Goal: Task Accomplishment & Management: Complete application form

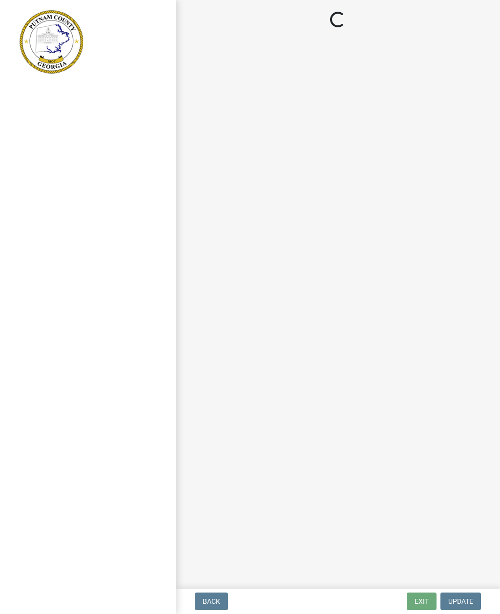
select select "a0ea4169-8540-4a2c-b9f4-cf4c1ffdeb95"
select select "af3c6edf-34d7-49be-824e-99d5d0a3954f"
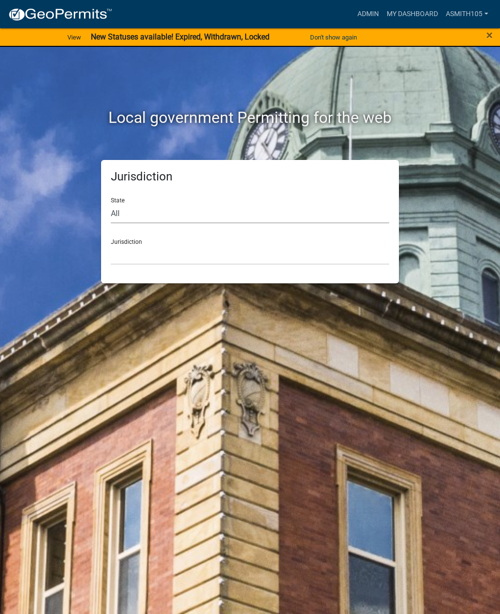
click at [170, 207] on select "All Colorado Georgia Indiana Iowa Kansas Minnesota Ohio South Carolina Wisconsin" at bounding box center [250, 213] width 278 height 20
select select "Georgia"
click at [188, 245] on select "Cook County, Georgia Crawford County, Georgia Gilmer County, Georgia Haralson C…" at bounding box center [250, 255] width 278 height 20
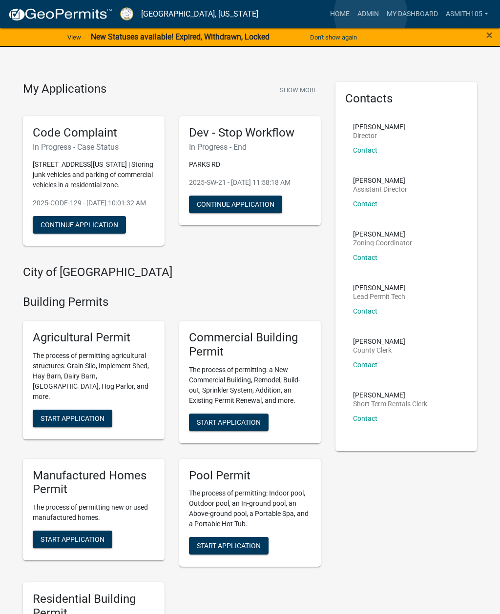
click at [371, 14] on link "Admin" at bounding box center [367, 14] width 29 height 19
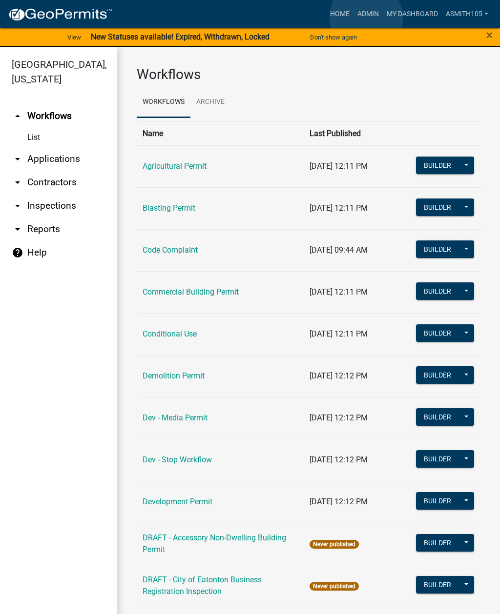
click at [366, 18] on link "Admin" at bounding box center [367, 14] width 29 height 19
click at [163, 246] on link "Code Complaint" at bounding box center [169, 249] width 55 height 9
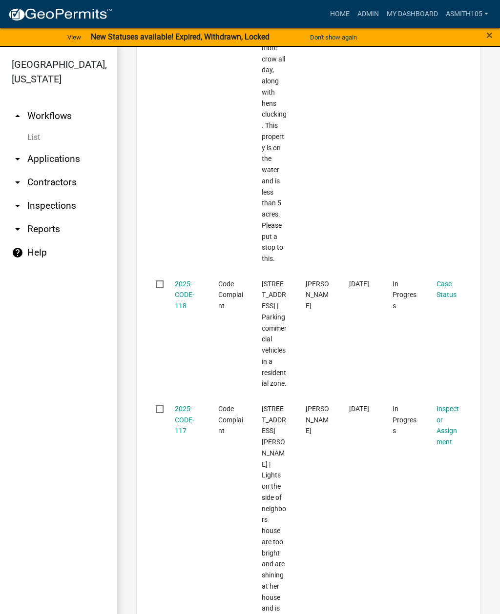
scroll to position [2446, 0]
click at [184, 296] on link "2025-CODE-118" at bounding box center [185, 294] width 20 height 30
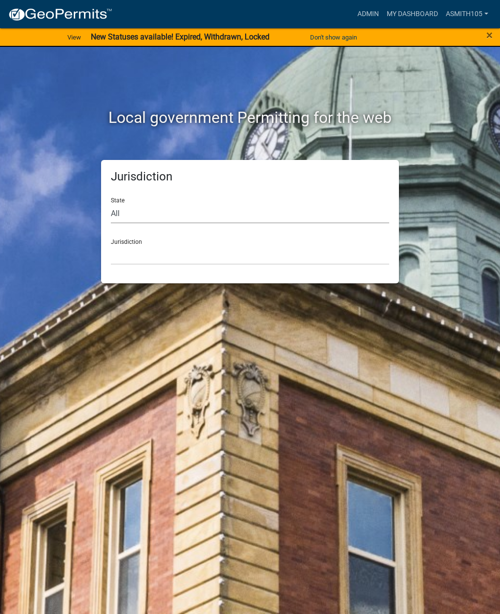
click at [161, 207] on select "All Colorado Georgia Indiana Iowa Kansas Minnesota Ohio South Carolina Wisconsin" at bounding box center [250, 213] width 278 height 20
select select "Georgia"
click at [184, 256] on select "Cook County, Georgia Crawford County, Georgia Gilmer County, Georgia Haralson C…" at bounding box center [250, 255] width 278 height 20
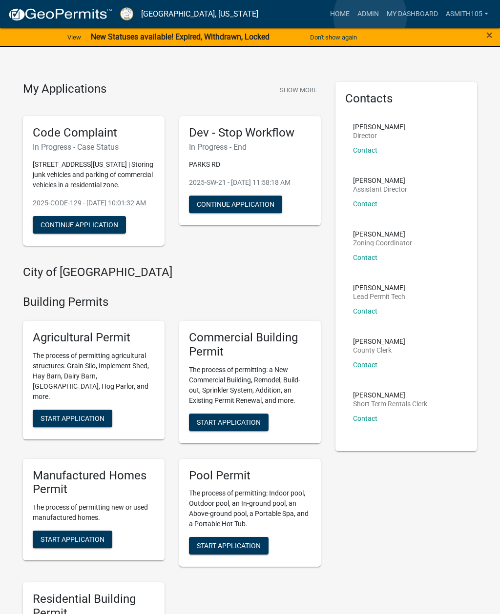
click at [370, 16] on link "Admin" at bounding box center [367, 14] width 29 height 19
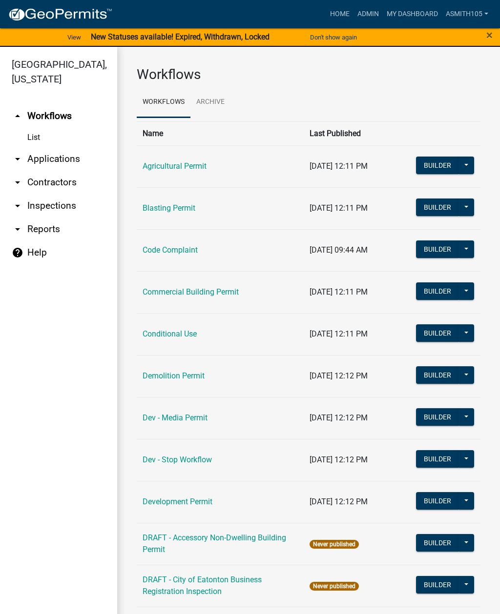
click at [180, 248] on link "Code Complaint" at bounding box center [169, 249] width 55 height 9
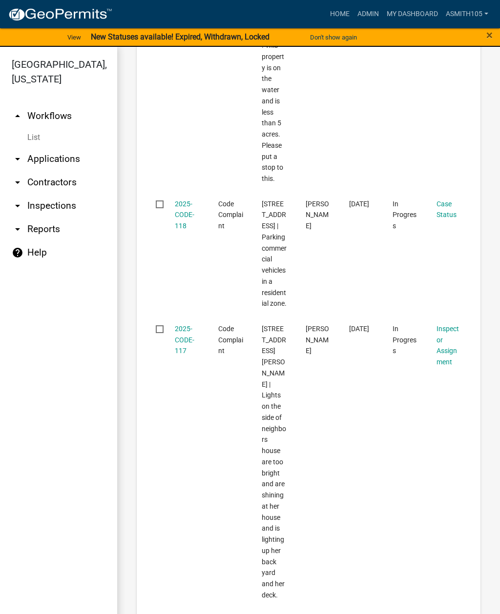
scroll to position [2490, 0]
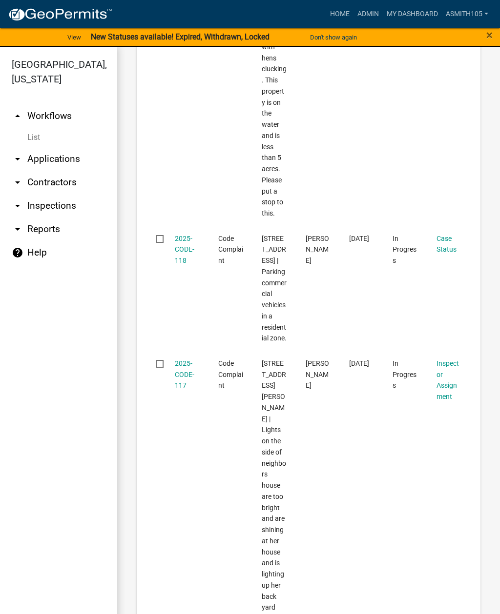
click at [186, 241] on link "2025-CODE-118" at bounding box center [185, 250] width 20 height 30
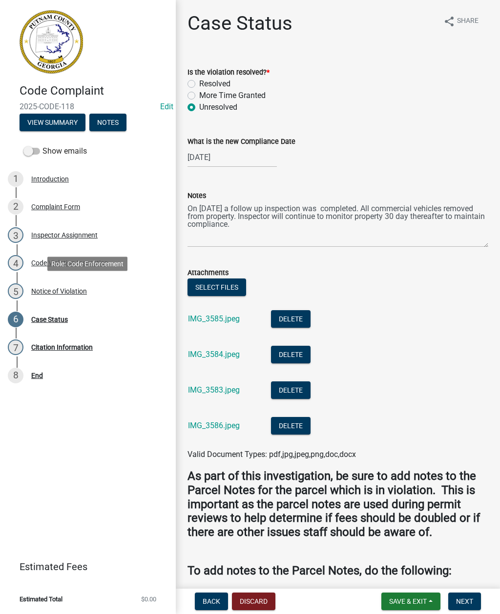
click at [62, 288] on div "Notice of Violation" at bounding box center [59, 291] width 56 height 7
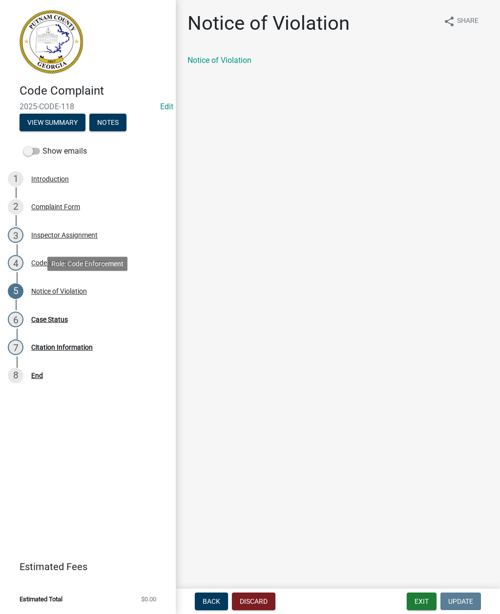
click at [215, 62] on link "Notice of Violation" at bounding box center [219, 60] width 64 height 9
click at [52, 319] on div "Case Status" at bounding box center [49, 319] width 37 height 7
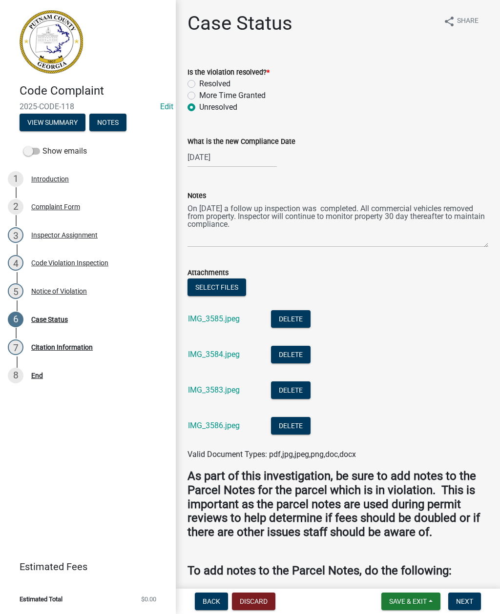
click at [216, 319] on link "IMG_3585.jpeg" at bounding box center [214, 318] width 52 height 9
click at [215, 354] on link "IMG_3584.jpeg" at bounding box center [214, 354] width 52 height 9
click at [212, 392] on link "IMG_3583.jpeg" at bounding box center [214, 389] width 52 height 9
click at [213, 429] on link "IMG_3586.jpeg" at bounding box center [214, 425] width 52 height 9
click at [67, 264] on div "Code Violation Inspection" at bounding box center [69, 263] width 77 height 7
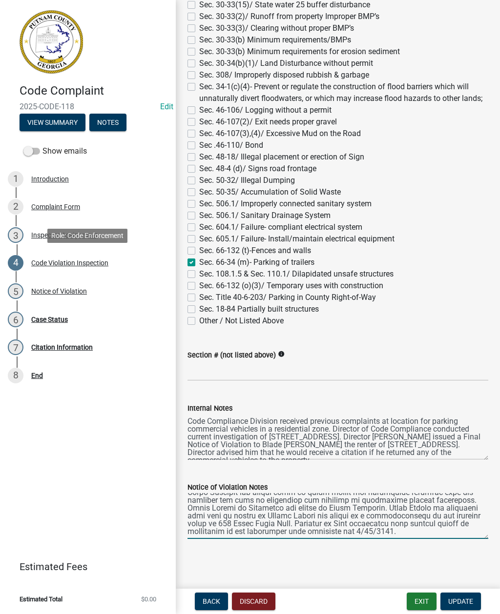
click at [78, 263] on div "Code Violation Inspection" at bounding box center [69, 263] width 77 height 7
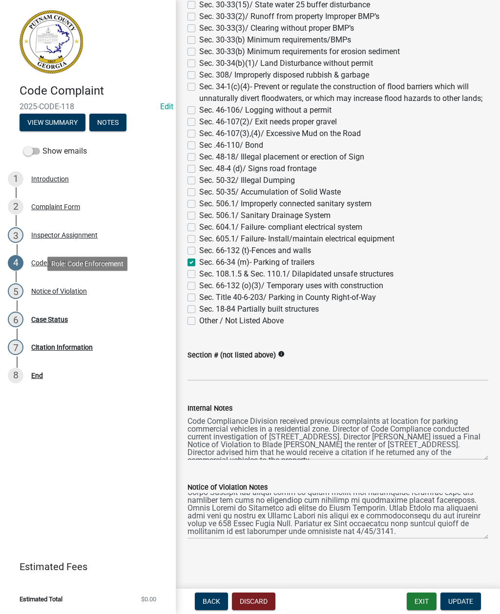
click at [65, 284] on div "5 Notice of Violation" at bounding box center [84, 291] width 152 height 16
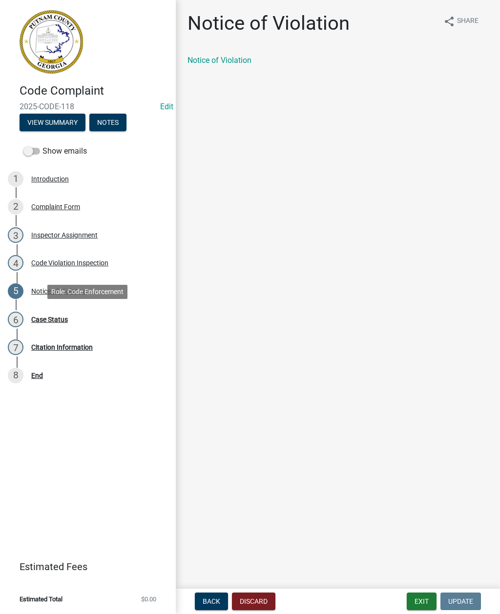
click at [53, 317] on div "Case Status" at bounding box center [49, 319] width 37 height 7
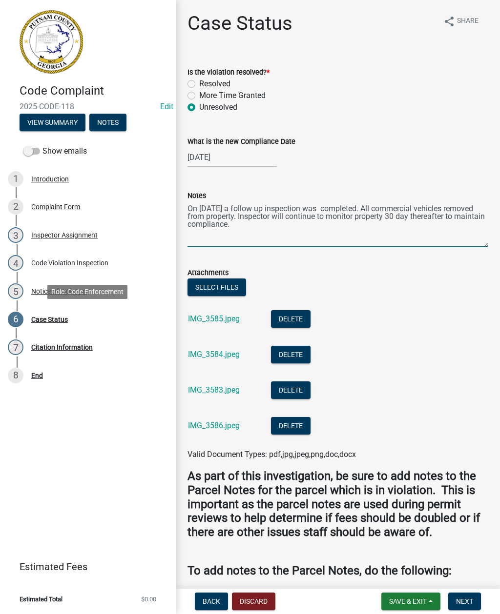
click at [294, 231] on textarea "On 8/15/2025 a follow up inspection was completed. All commercial vehicles remo…" at bounding box center [337, 224] width 301 height 46
click at [285, 227] on textarea "On 8/15/2025 a follow up inspection was completed. All commercial vehicles remo…" at bounding box center [337, 224] width 301 height 46
click at [277, 224] on textarea "On 8/15/2025 a follow up inspection was completed. All commercial vehicles remo…" at bounding box center [337, 224] width 301 height 46
click at [475, 240] on textarea "On 8/15/2025 a follow up inspection was completed. All commercial vehicles remo…" at bounding box center [337, 224] width 301 height 46
click at [370, 211] on textarea "On 8/15/2025 a follow up inspection was completed. All commercial vehicles remo…" at bounding box center [337, 224] width 301 height 46
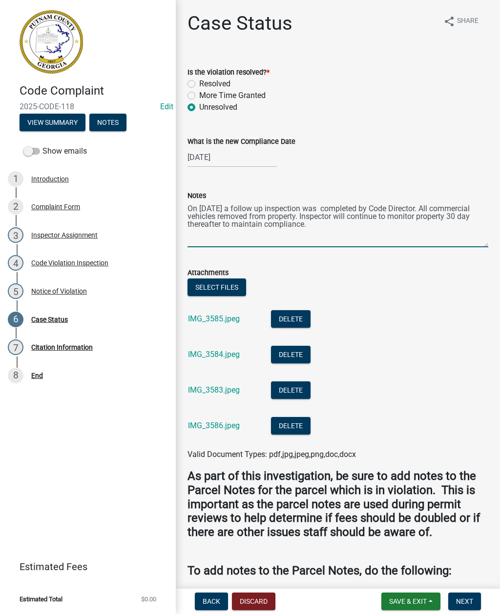
click at [332, 219] on textarea "On 8/15/2025 a follow up inspection was completed by Code Director. All commerc…" at bounding box center [337, 224] width 301 height 46
click at [332, 227] on textarea "On 8/15/2025 a follow up inspection was completed by Code Director. All commerc…" at bounding box center [337, 224] width 301 height 46
click at [349, 231] on textarea "On 8/15/2025 a follow up inspection was completed by Code Director. All commerc…" at bounding box center [337, 224] width 301 height 46
type textarea "On 8/15/2025 a follow up inspection was completed by Code Director. All commerc…"
click at [471, 602] on span "Next" at bounding box center [464, 602] width 17 height 8
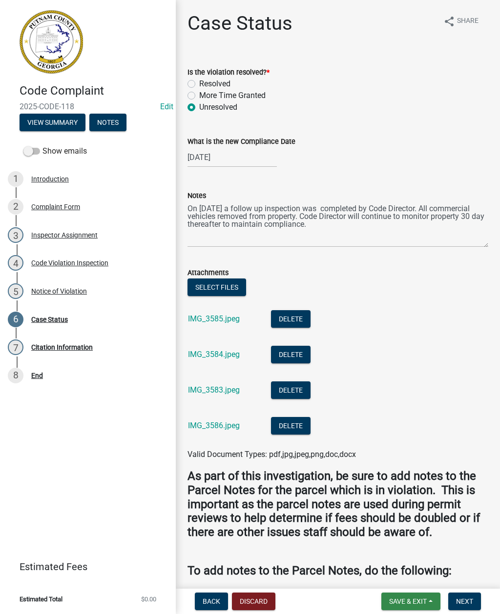
click at [402, 596] on button "Save & Exit" at bounding box center [410, 602] width 59 height 18
click at [392, 577] on button "Save & Exit" at bounding box center [401, 575] width 78 height 23
